Goal: Task Accomplishment & Management: Complete application form

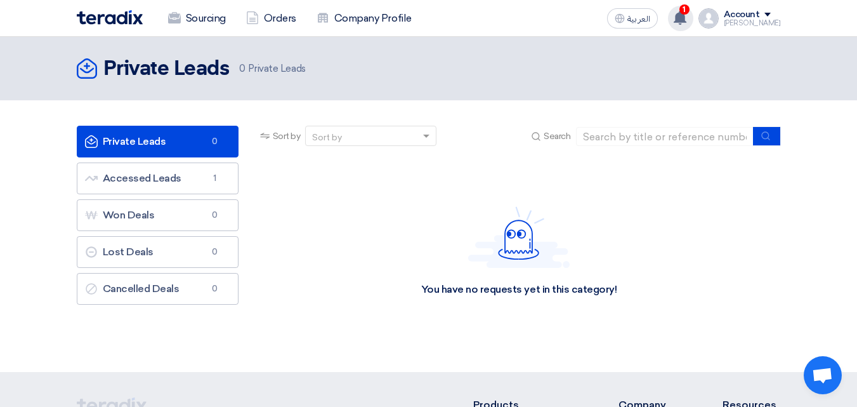
click at [686, 21] on use at bounding box center [680, 18] width 13 height 14
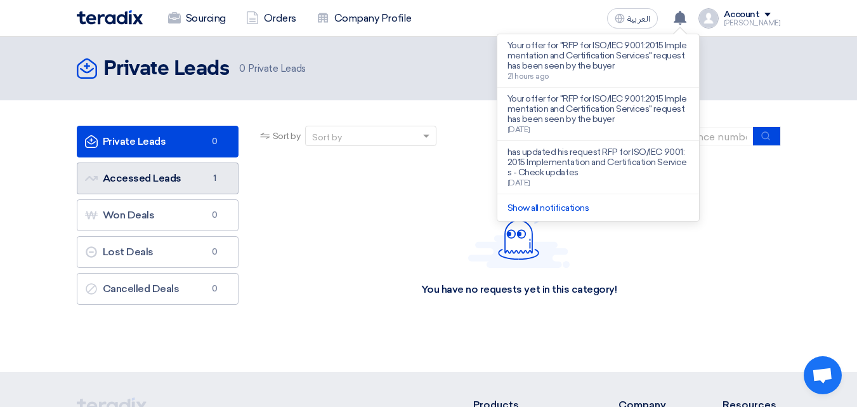
click at [156, 181] on link "Accessed Leads Accessed Leads 1" at bounding box center [158, 178] width 162 height 32
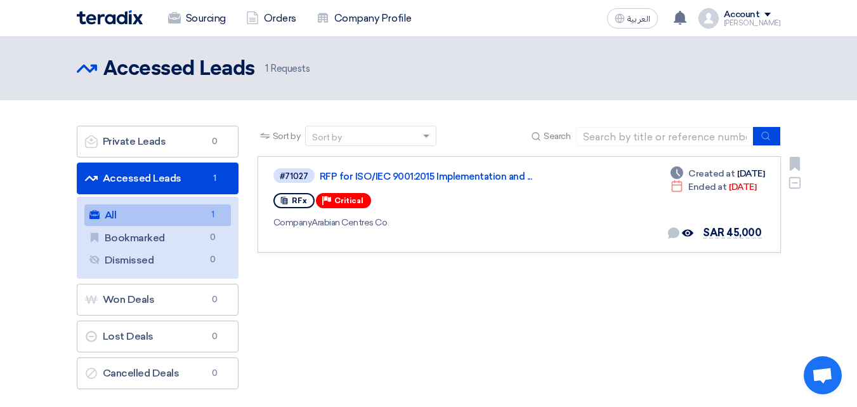
click at [470, 211] on div "#71027 RFP for ISO/IEC 9001:2015 Implementation and ... RFx Priority Critical C…" at bounding box center [456, 204] width 366 height 75
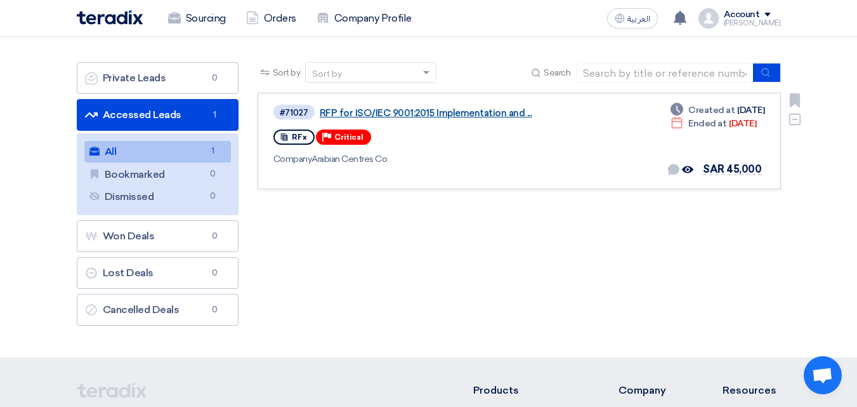
click at [433, 117] on link "RFP for ISO/IEC 9001:2015 Implementation and ..." at bounding box center [478, 112] width 317 height 11
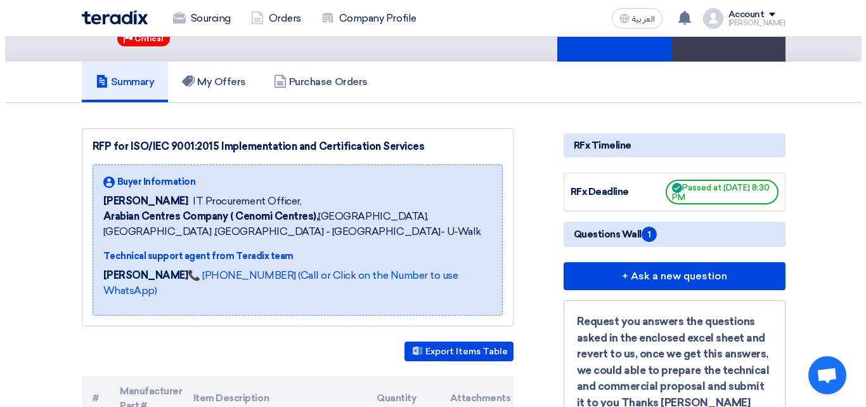
scroll to position [63, 0]
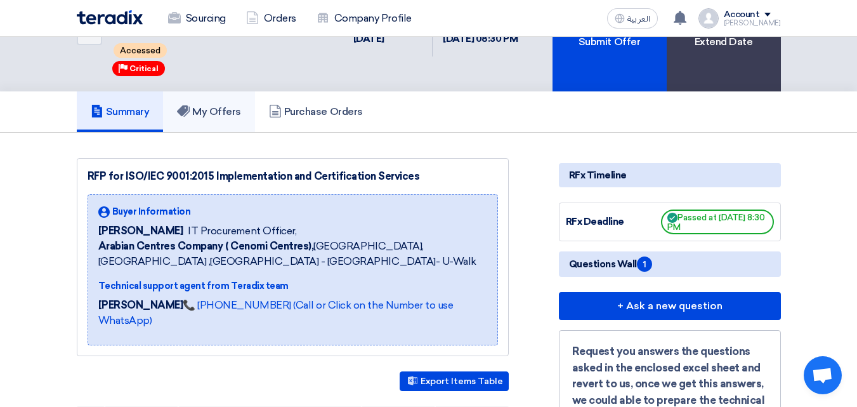
click at [233, 120] on link "My Offers" at bounding box center [209, 111] width 92 height 41
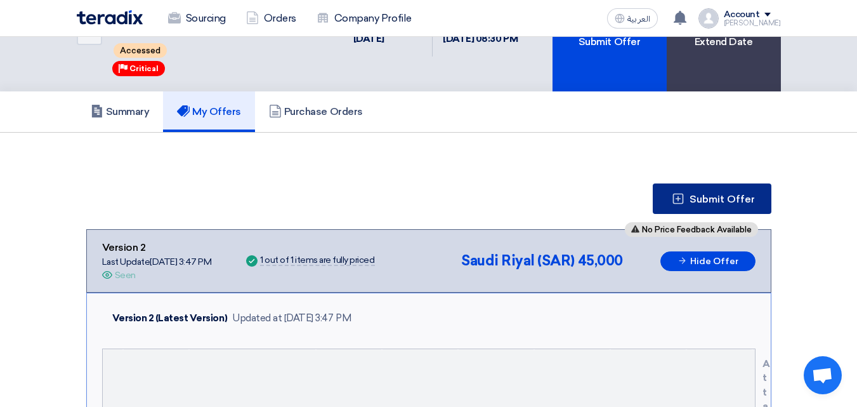
click at [679, 208] on button "Submit Offer" at bounding box center [712, 198] width 119 height 30
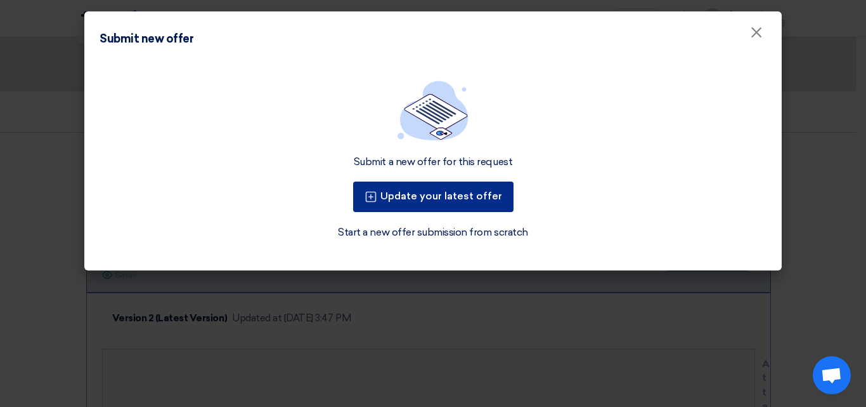
click at [453, 188] on button "Update your latest offer" at bounding box center [433, 196] width 160 height 30
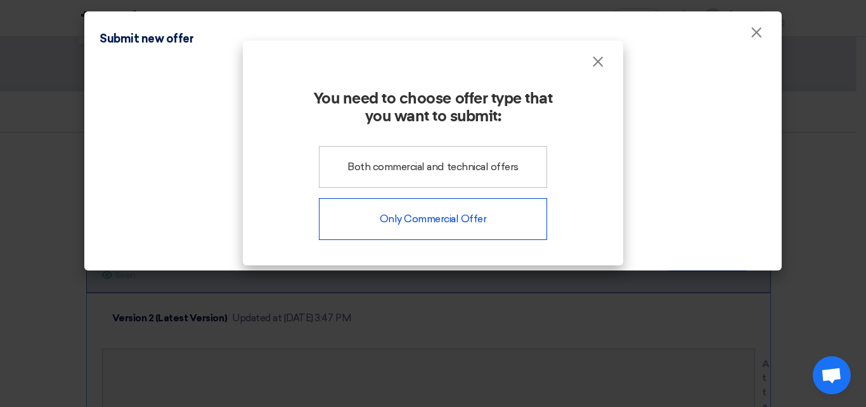
click at [415, 223] on div "Only Commercial Offer" at bounding box center [433, 219] width 228 height 42
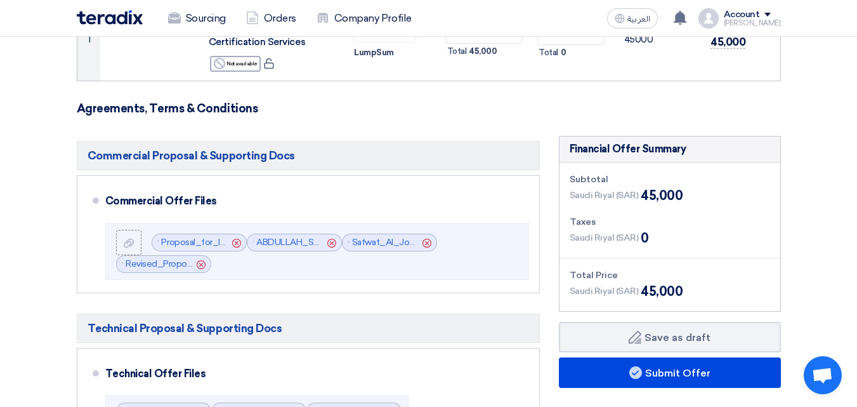
scroll to position [254, 0]
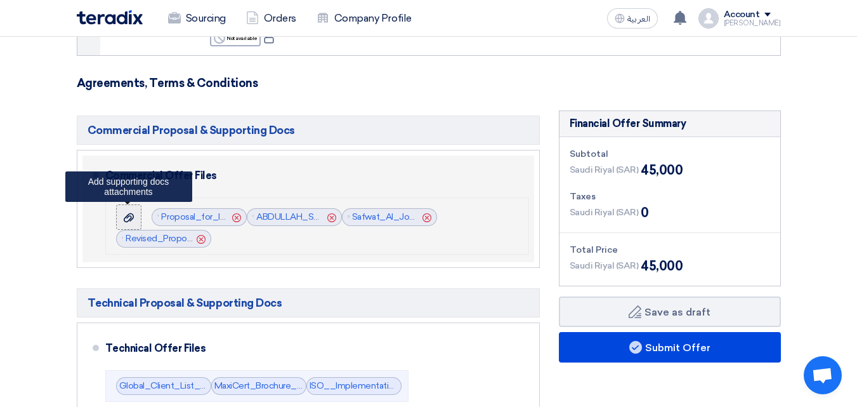
click at [134, 218] on div at bounding box center [128, 217] width 15 height 13
click at [0, 0] on input "file" at bounding box center [0, 0] width 0 height 0
click at [132, 211] on div at bounding box center [128, 217] width 15 height 13
click at [0, 0] on input "file" at bounding box center [0, 0] width 0 height 0
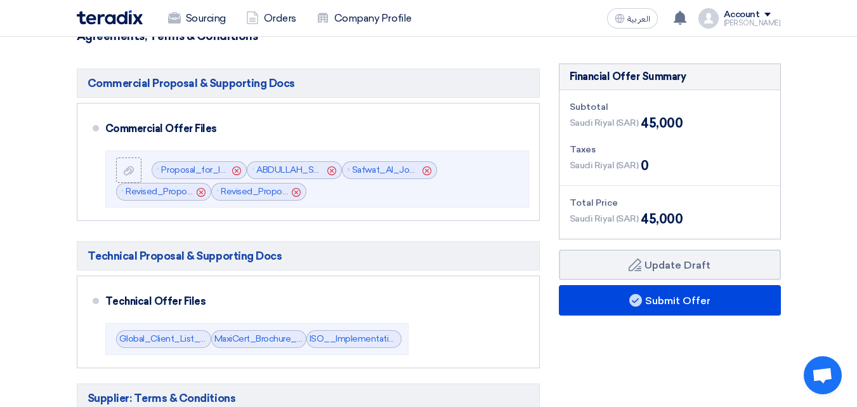
scroll to position [190, 0]
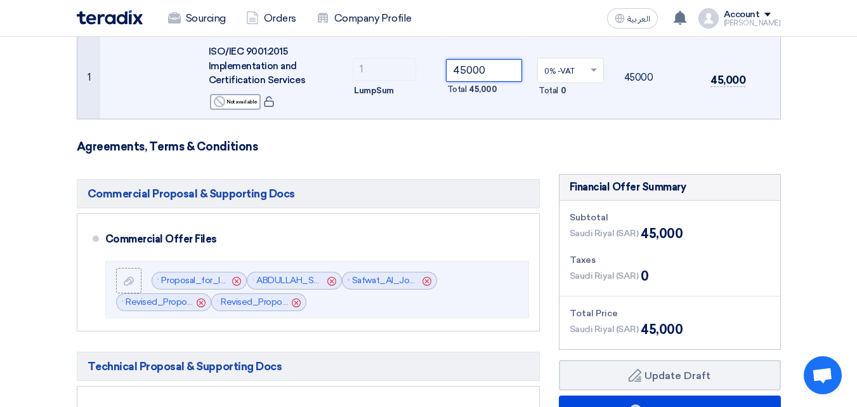
click at [493, 67] on input "45000" at bounding box center [484, 70] width 77 height 23
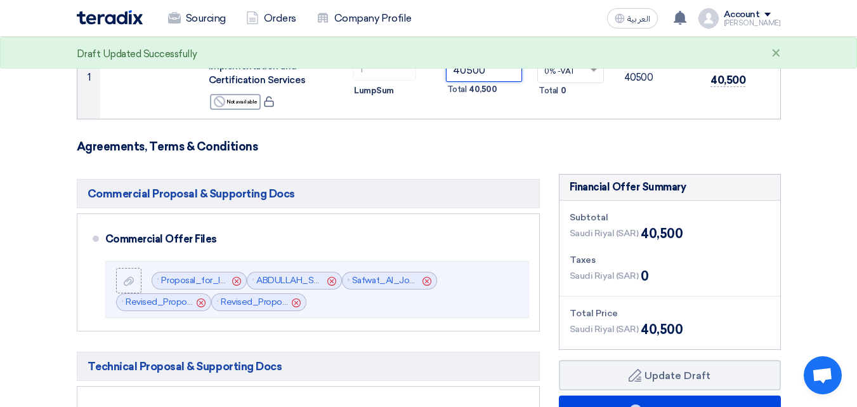
type input "40500"
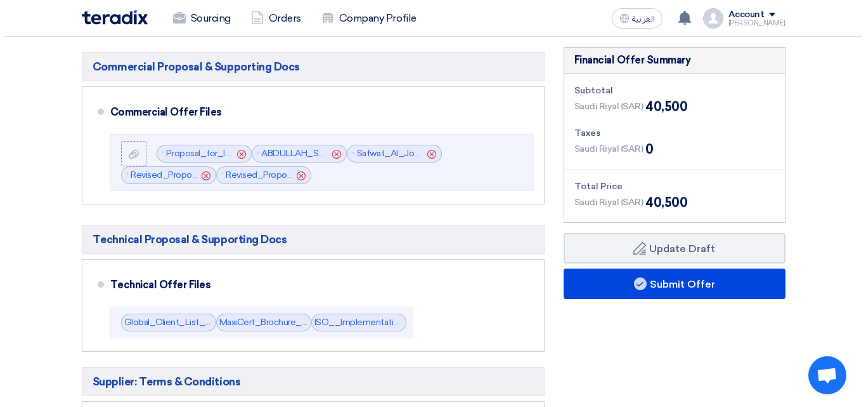
scroll to position [381, 0]
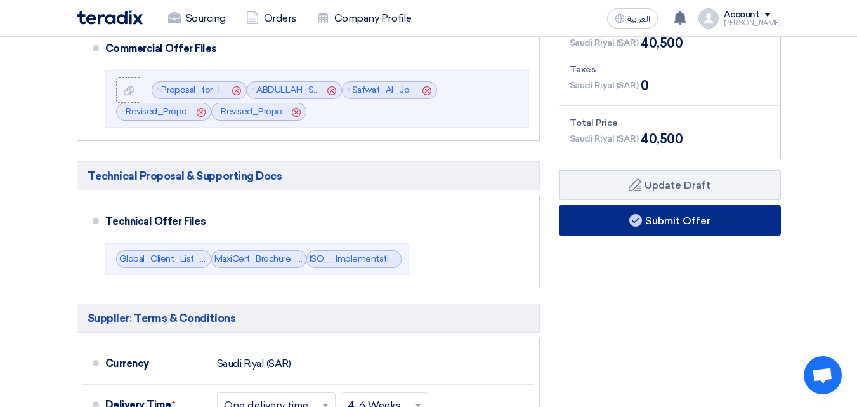
click at [622, 219] on button "Submit Offer" at bounding box center [670, 220] width 222 height 30
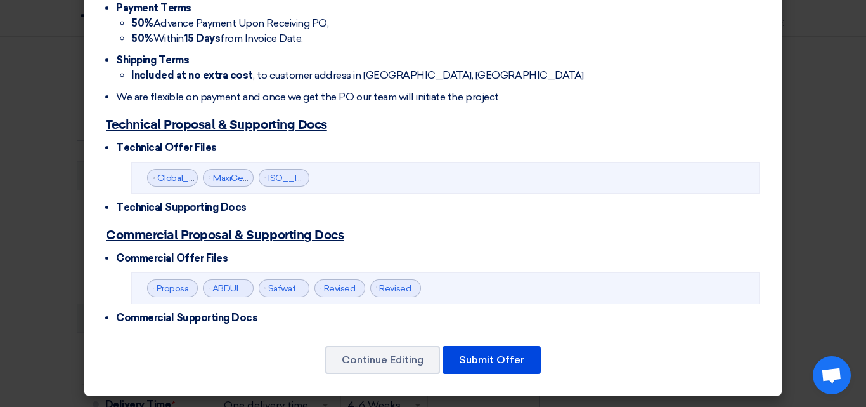
scroll to position [426, 0]
click at [394, 291] on link "Revised_Proposal_for_ISO__Onsite__Cenomi_Centers_KSA_Ref_V_1757060237676.pdf" at bounding box center [565, 288] width 373 height 11
click at [480, 359] on button "Submit Offer" at bounding box center [492, 360] width 98 height 28
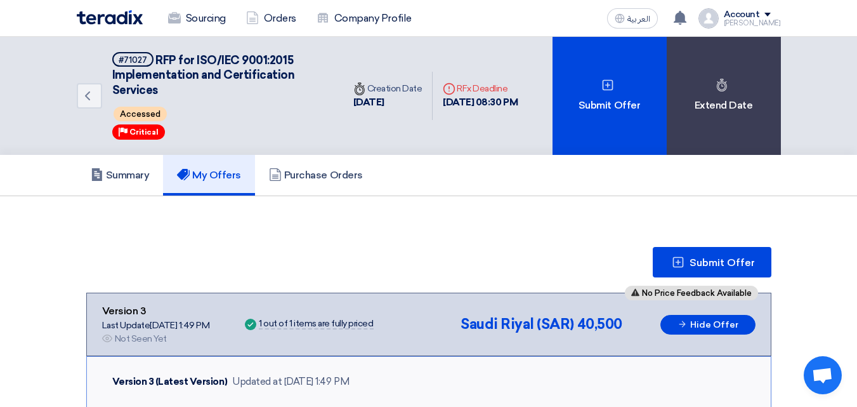
click at [746, 15] on div "Account" at bounding box center [742, 15] width 36 height 11
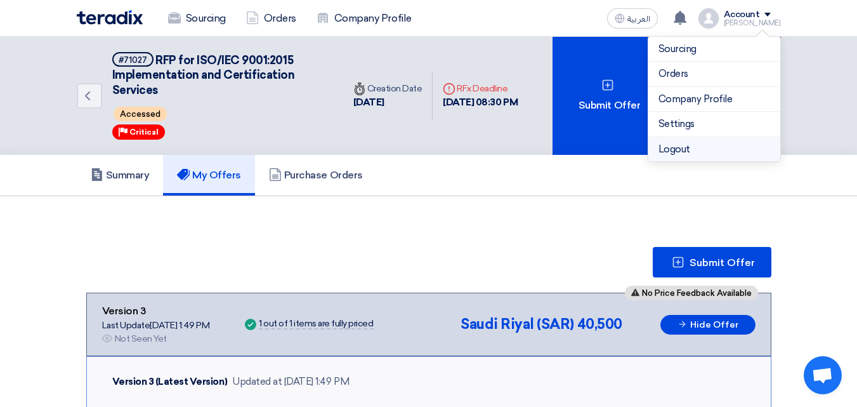
click at [687, 144] on li "Logout" at bounding box center [714, 149] width 132 height 25
